Goal: Information Seeking & Learning: Learn about a topic

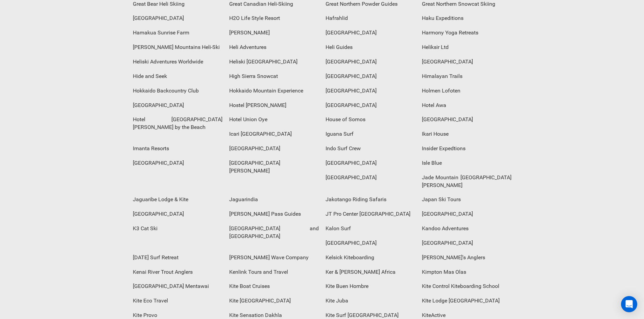
scroll to position [1149, 0]
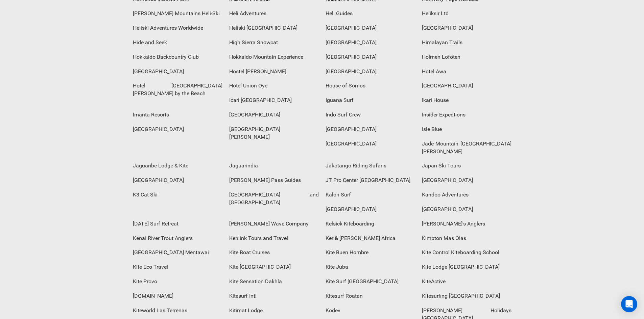
click at [441, 289] on div "Kitesurfing [GEOGRAPHIC_DATA]" at bounding box center [466, 296] width 96 height 15
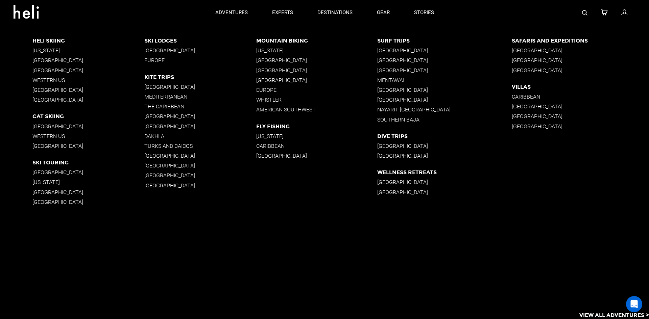
click at [53, 61] on p "[GEOGRAPHIC_DATA]" at bounding box center [88, 60] width 112 height 6
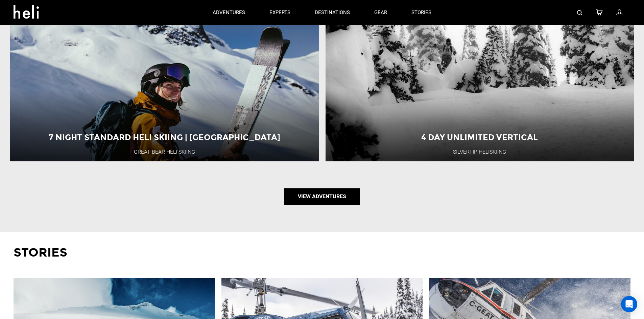
scroll to position [845, 0]
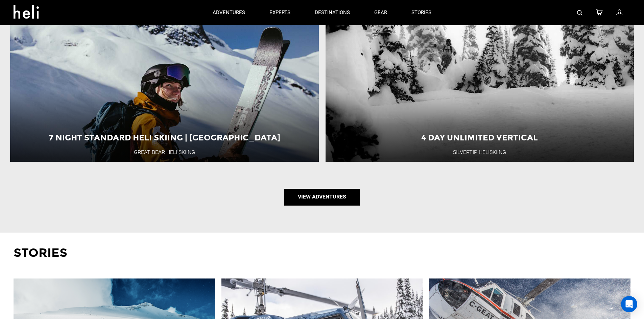
drag, startPoint x: 331, startPoint y: 199, endPoint x: 335, endPoint y: 200, distance: 3.4
click at [331, 199] on link "View Adventures" at bounding box center [321, 197] width 75 height 17
